Goal: Navigation & Orientation: Find specific page/section

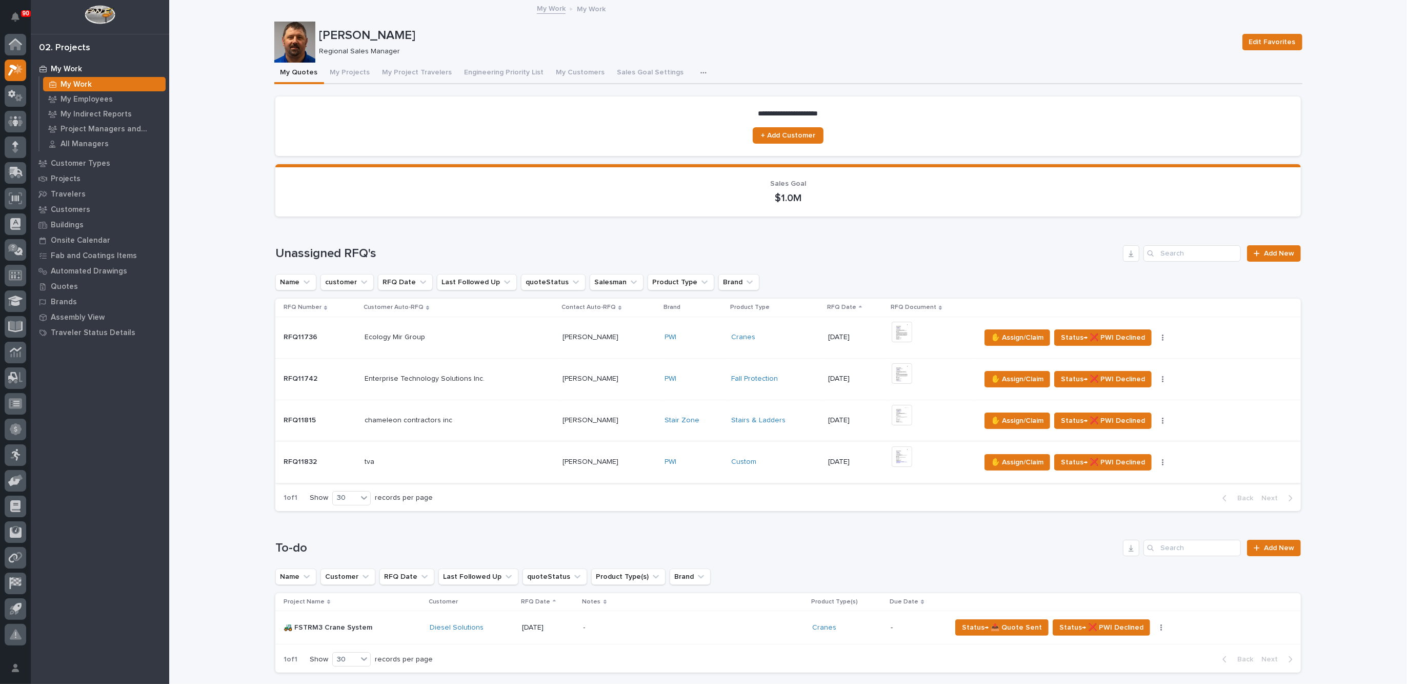
click at [894, 456] on img at bounding box center [902, 456] width 21 height 21
click at [896, 454] on img at bounding box center [902, 456] width 21 height 21
click at [86, 98] on p "My Employees" at bounding box center [87, 99] width 52 height 9
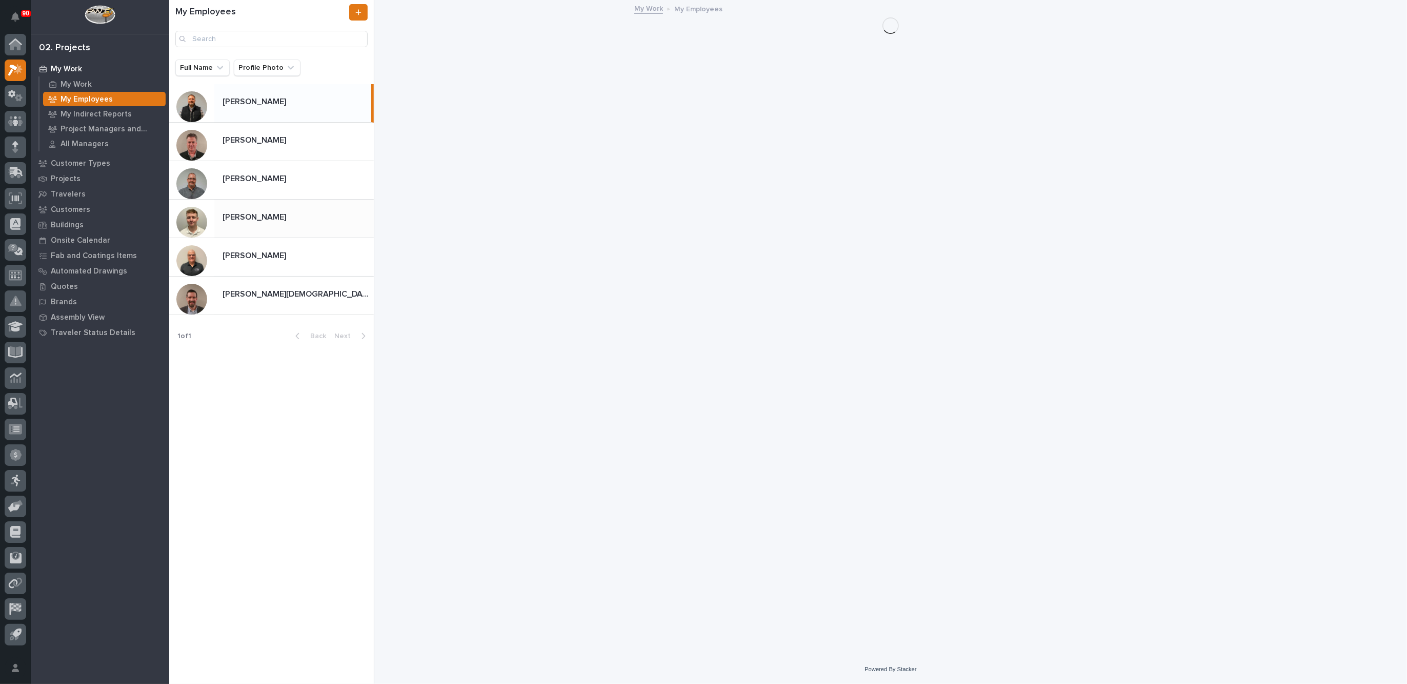
click at [255, 219] on p "[PERSON_NAME]" at bounding box center [256, 216] width 66 height 12
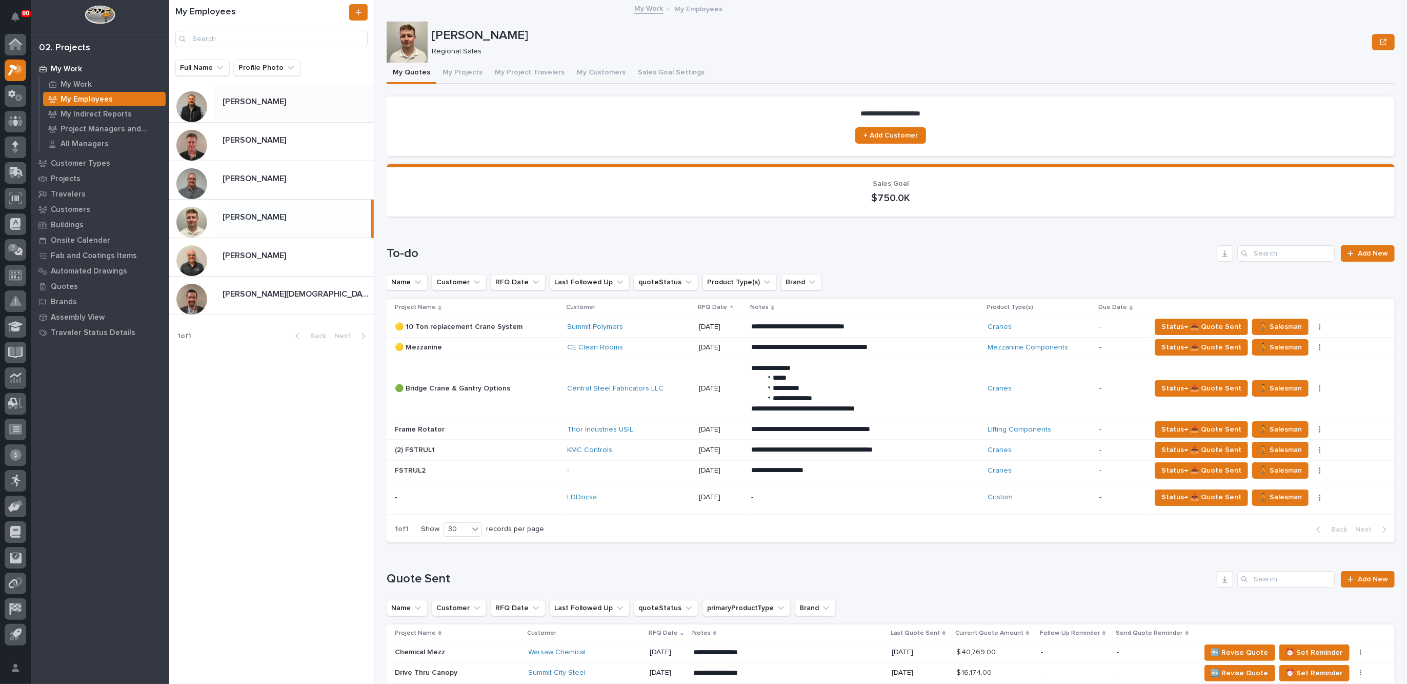
click at [241, 104] on p "[PERSON_NAME]" at bounding box center [256, 101] width 66 height 12
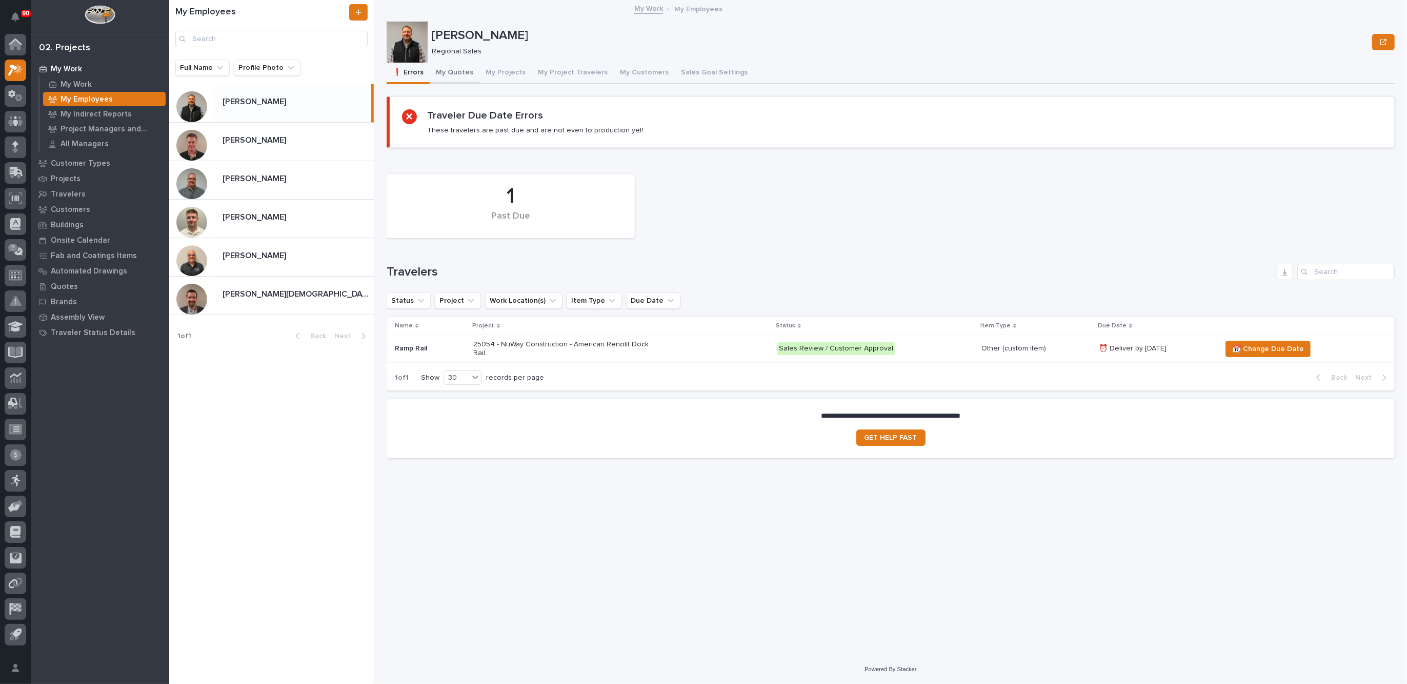
click at [461, 72] on button "My Quotes" at bounding box center [455, 74] width 50 height 22
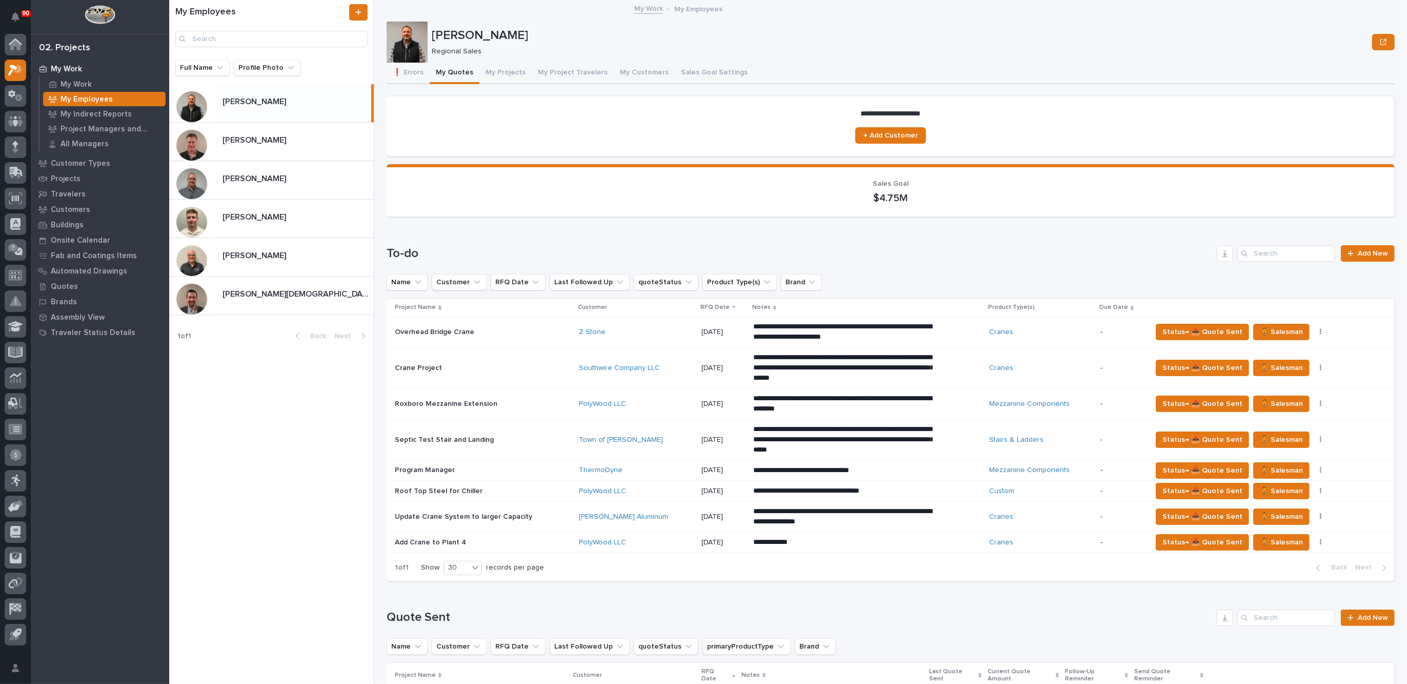
click at [81, 66] on p "My Work" at bounding box center [66, 69] width 31 height 9
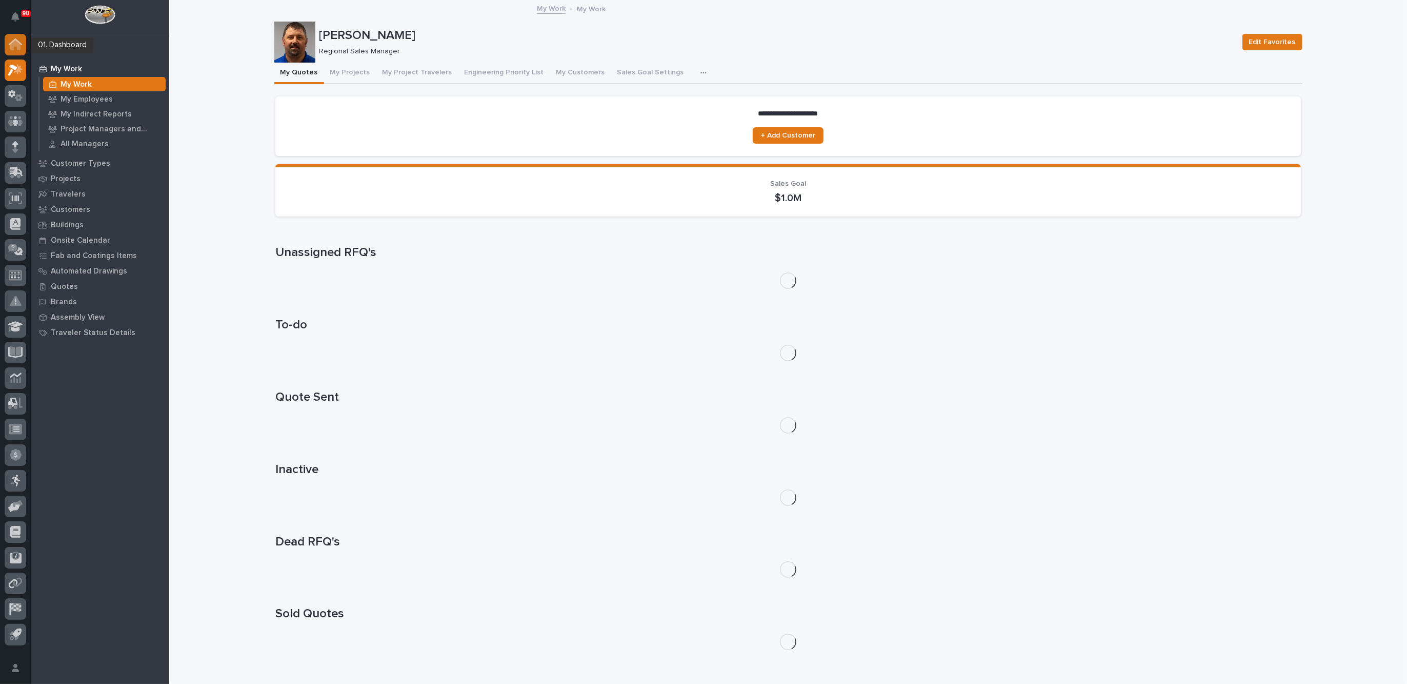
click at [17, 42] on icon at bounding box center [15, 45] width 10 height 10
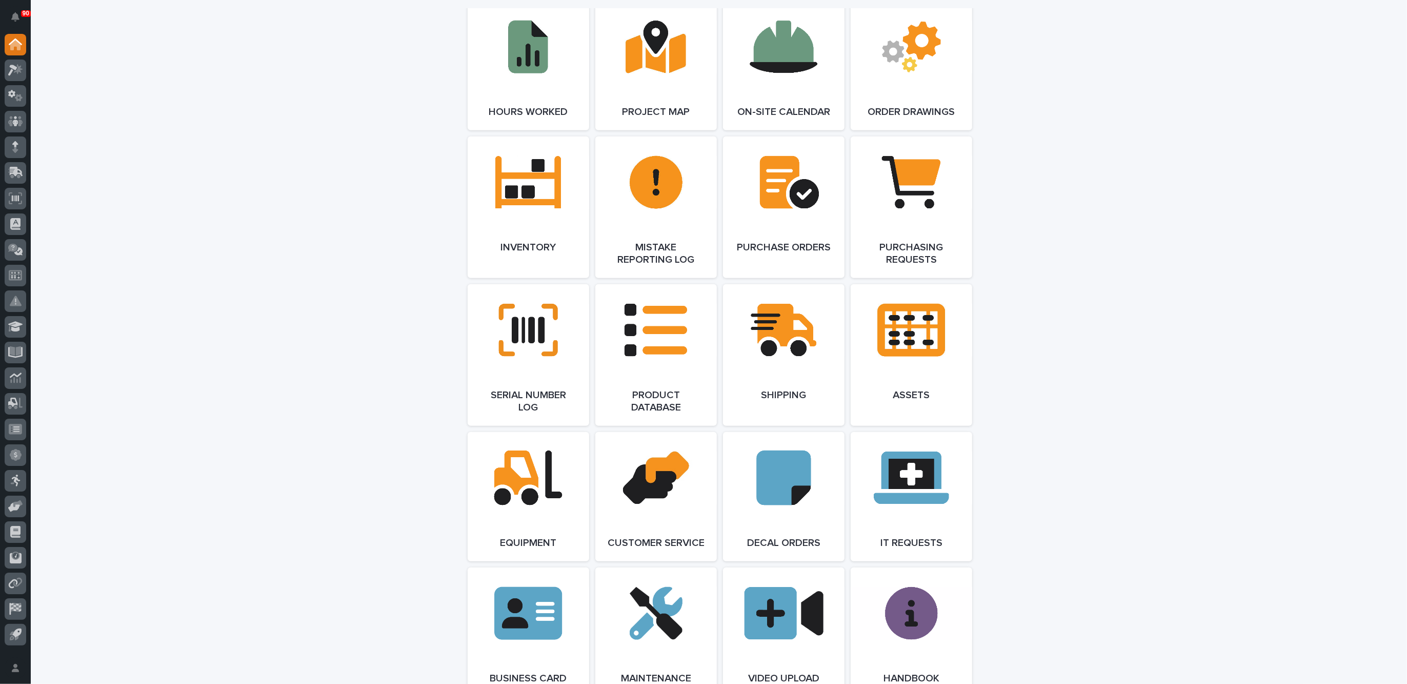
scroll to position [961, 0]
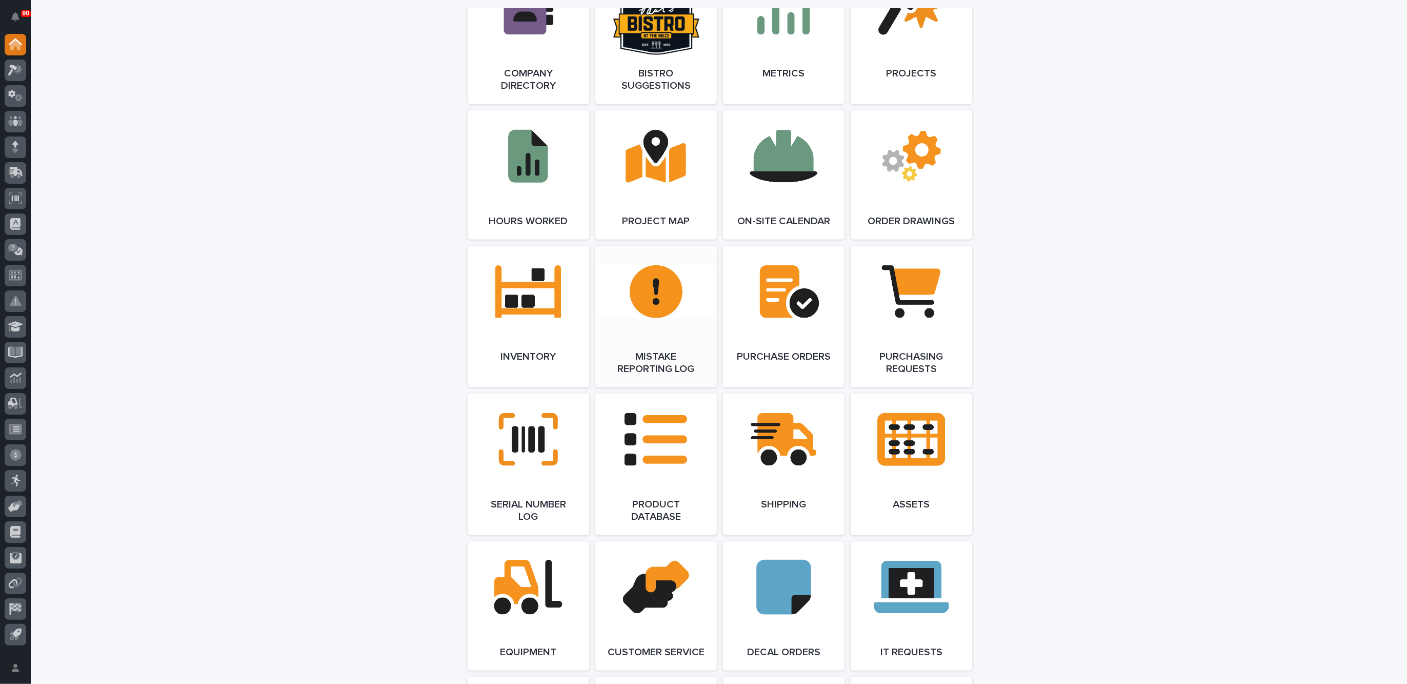
click at [652, 314] on span "Open Link" at bounding box center [655, 316] width 33 height 7
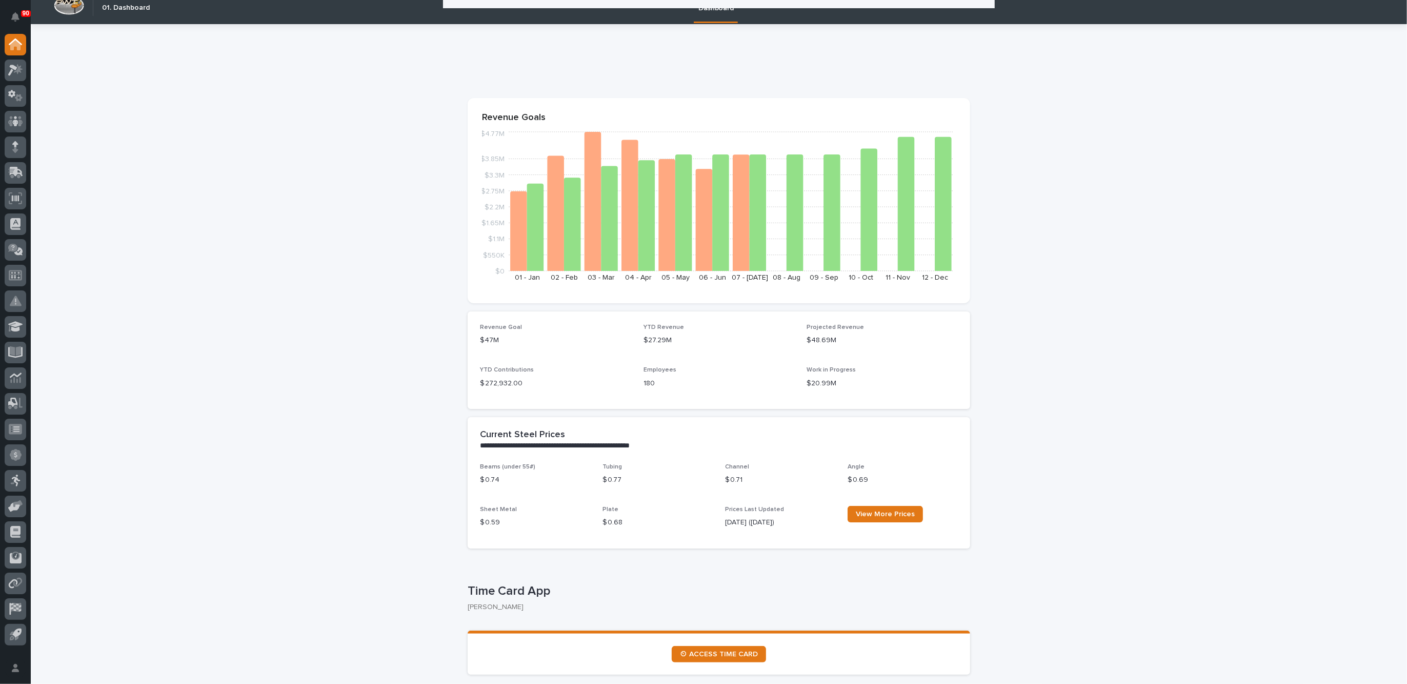
scroll to position [0, 0]
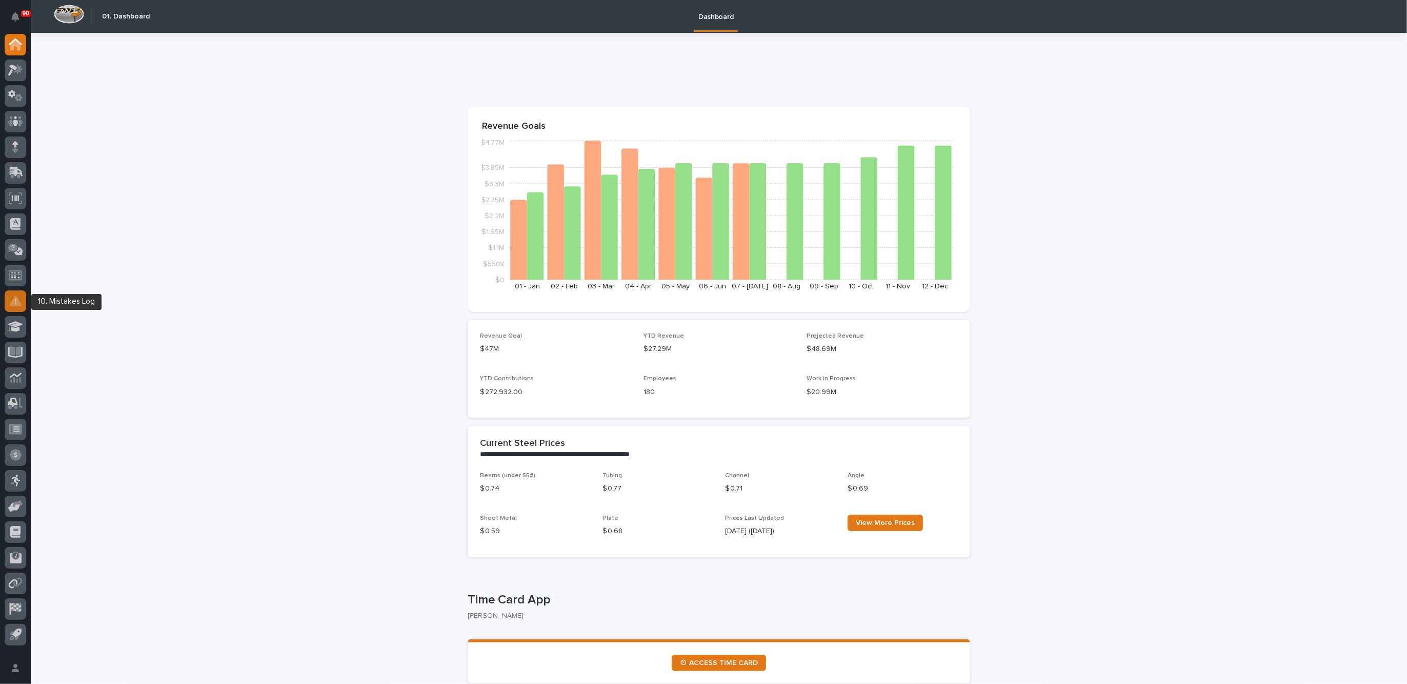
click at [15, 301] on icon at bounding box center [16, 301] width 2 height 6
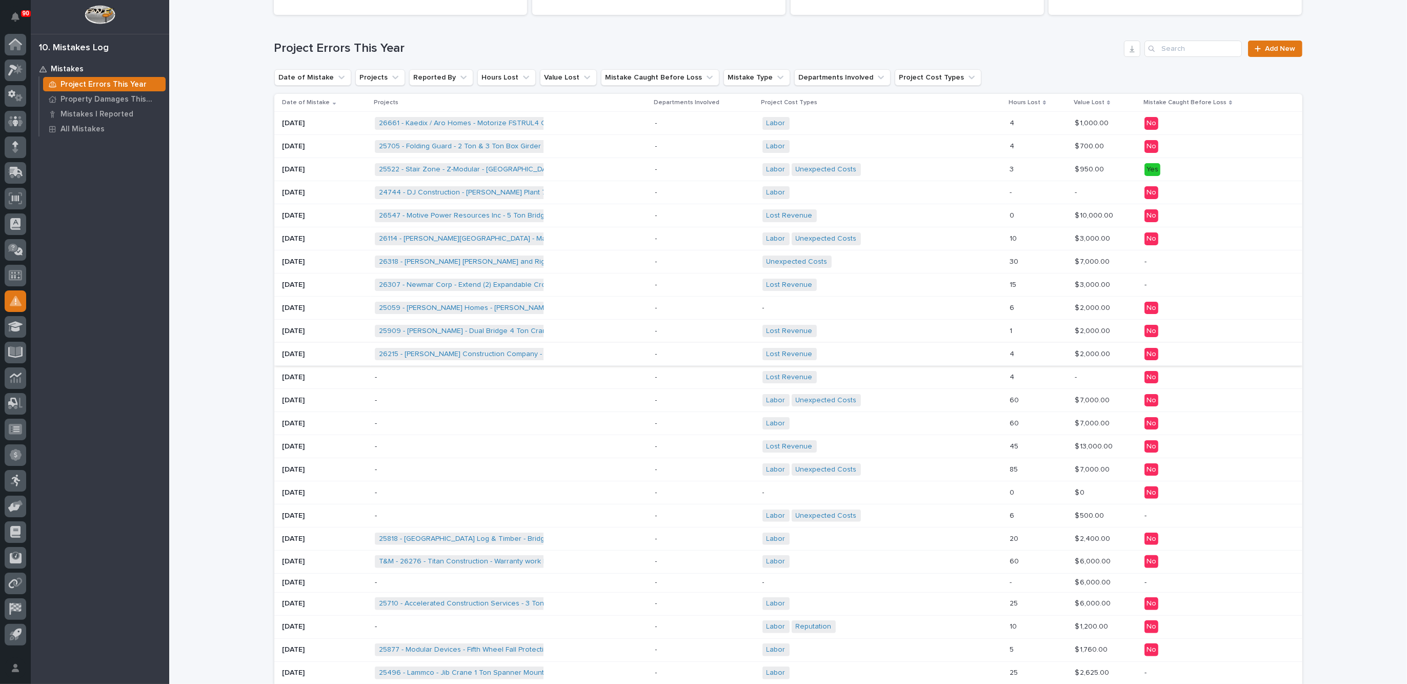
scroll to position [64, 0]
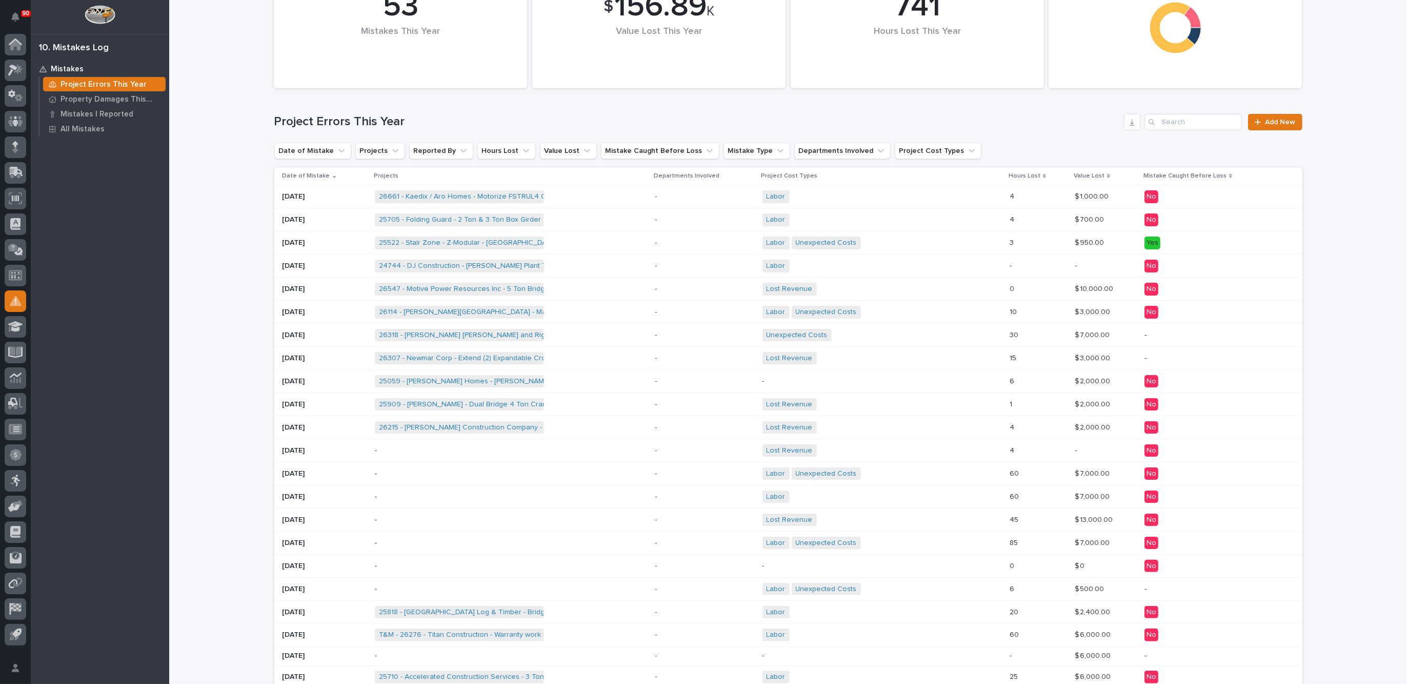
click at [715, 285] on p "-" at bounding box center [704, 289] width 99 height 9
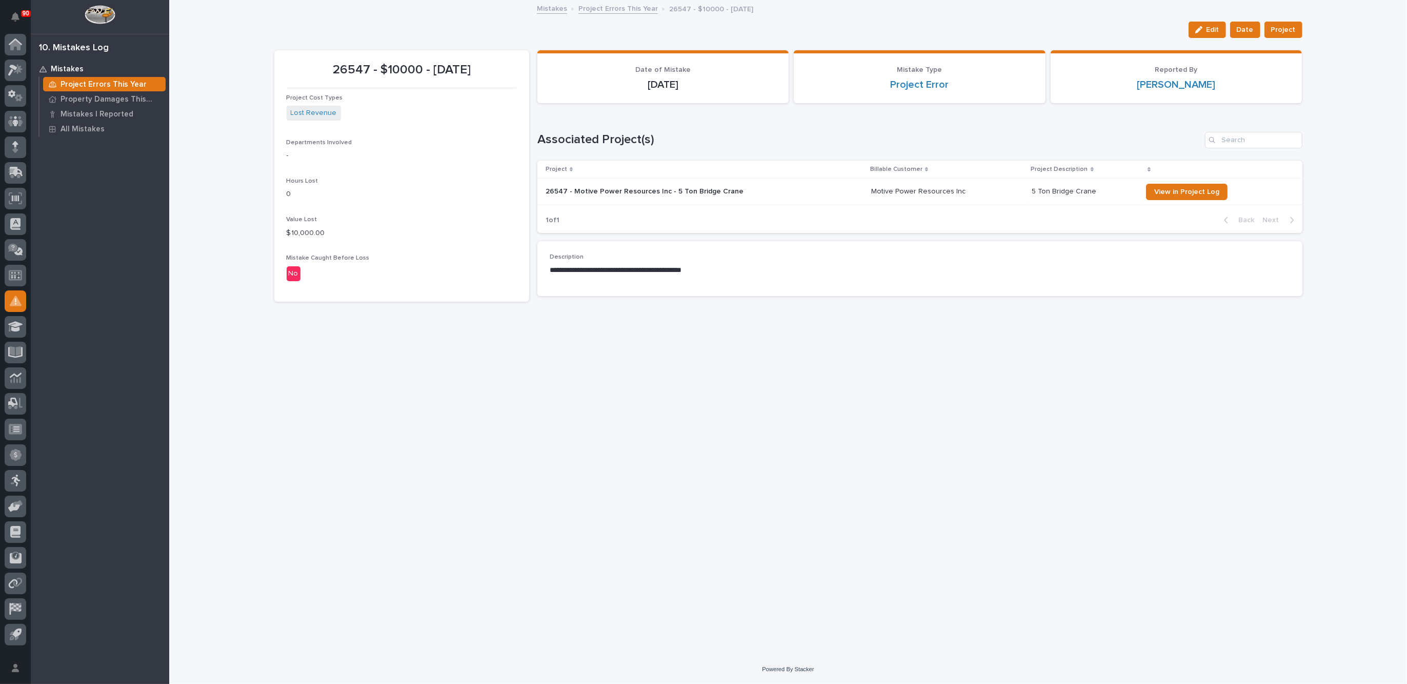
click at [547, 7] on link "Mistakes" at bounding box center [552, 8] width 30 height 12
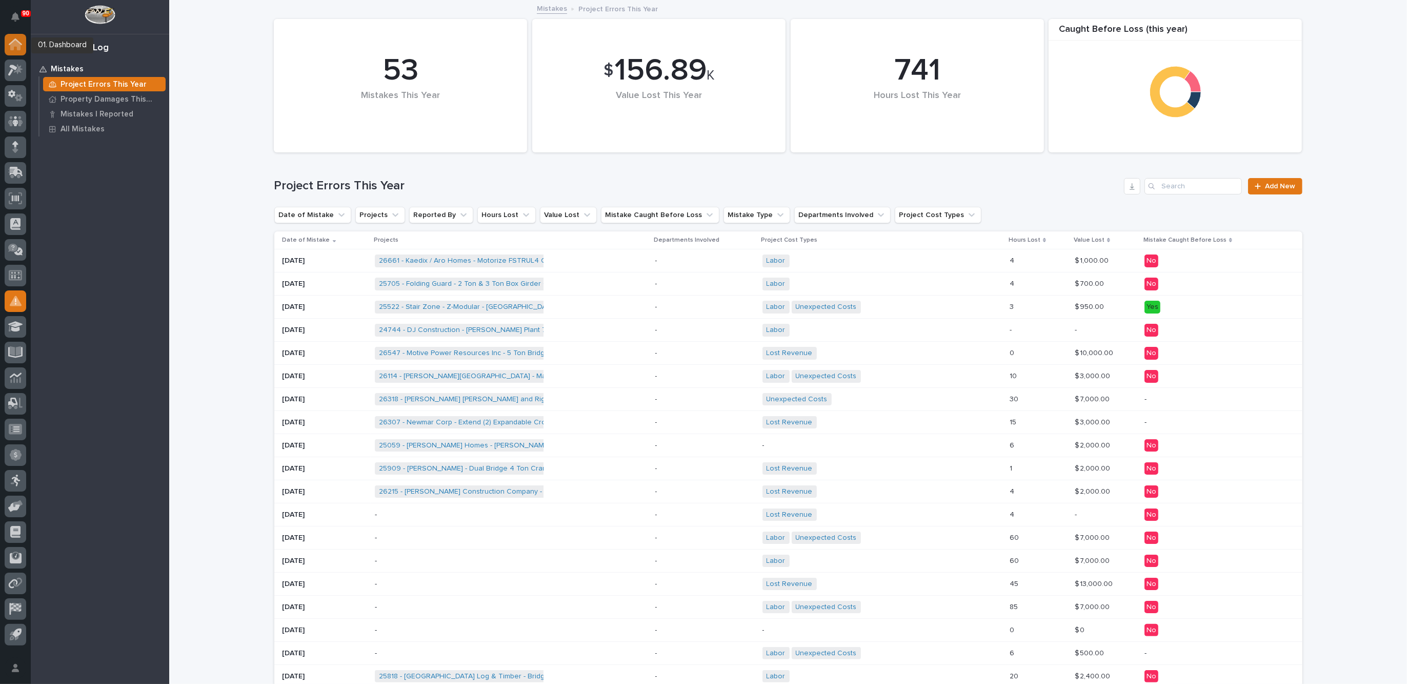
click at [19, 46] on icon at bounding box center [15, 45] width 10 height 10
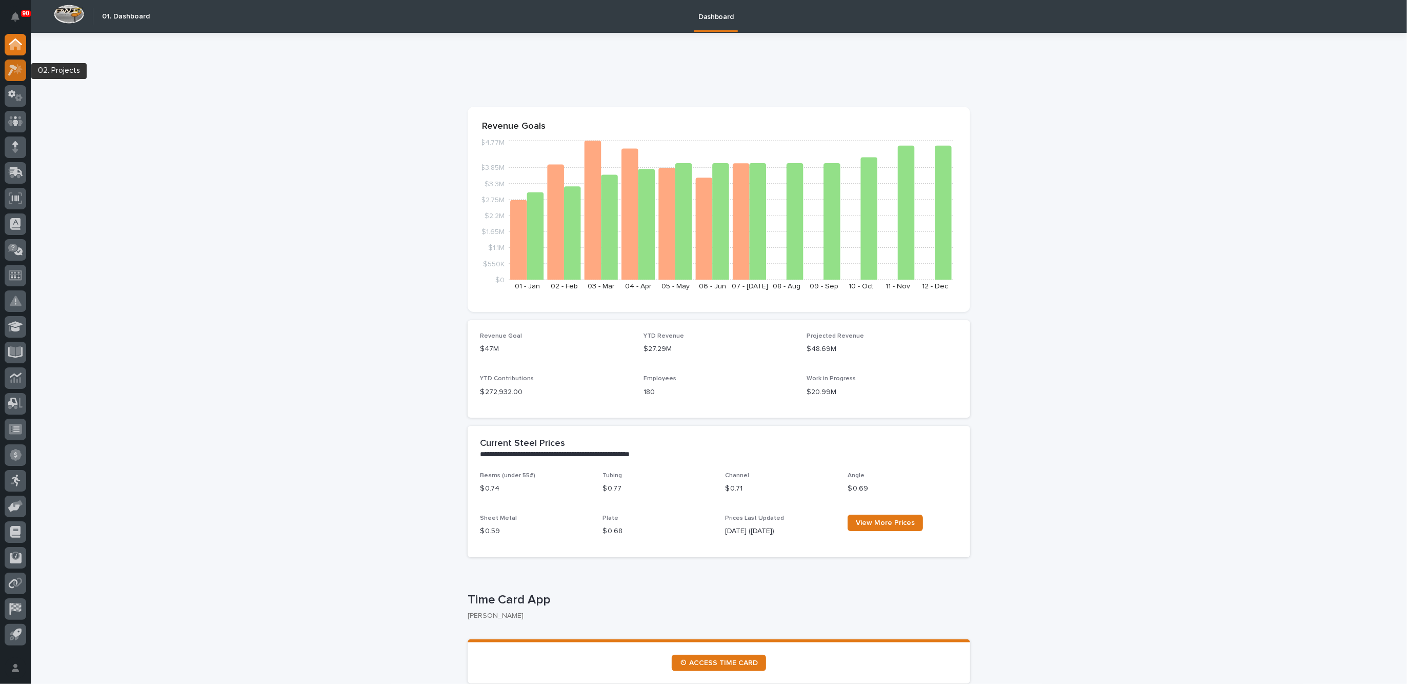
click at [15, 67] on icon at bounding box center [12, 70] width 9 height 11
